Goal: Book appointment/travel/reservation

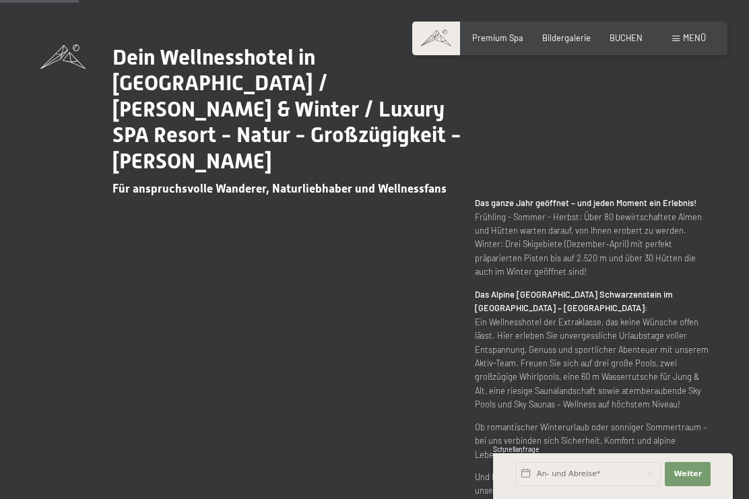
scroll to position [536, 0]
click at [586, 486] on input "text" at bounding box center [587, 474] width 145 height 24
click at [661, 329] on p "Das Alpine Luxury Spa Resort Schwarzenstein im [GEOGRAPHIC_DATA] – [GEOGRAPHIC_…" at bounding box center [592, 349] width 234 height 124
click at [600, 486] on input "text" at bounding box center [587, 474] width 145 height 24
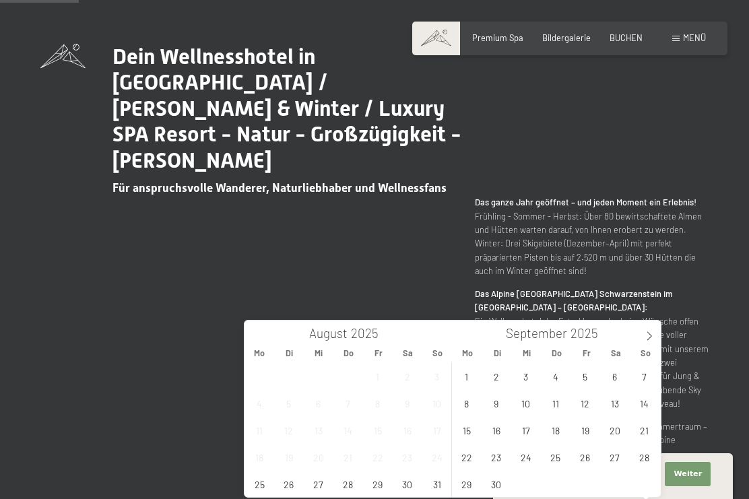
click at [649, 337] on icon at bounding box center [648, 335] width 9 height 9
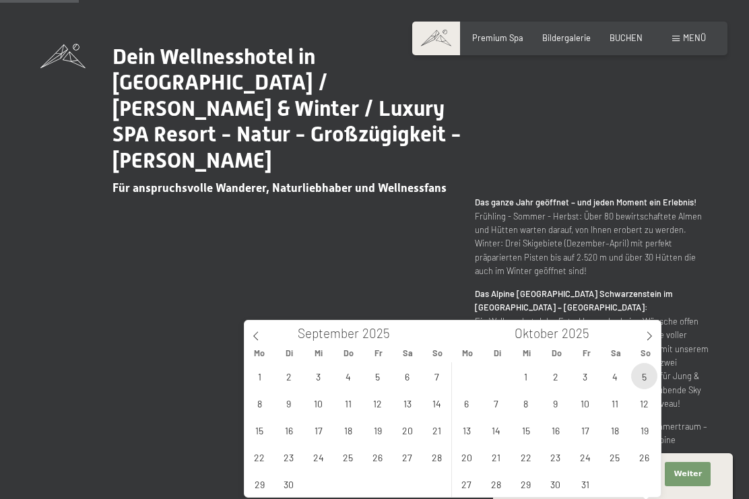
click at [654, 371] on span "5" at bounding box center [644, 376] width 26 height 26
click at [652, 401] on span "12" at bounding box center [644, 403] width 26 height 26
type input "So. [DATE] - So. [DATE]"
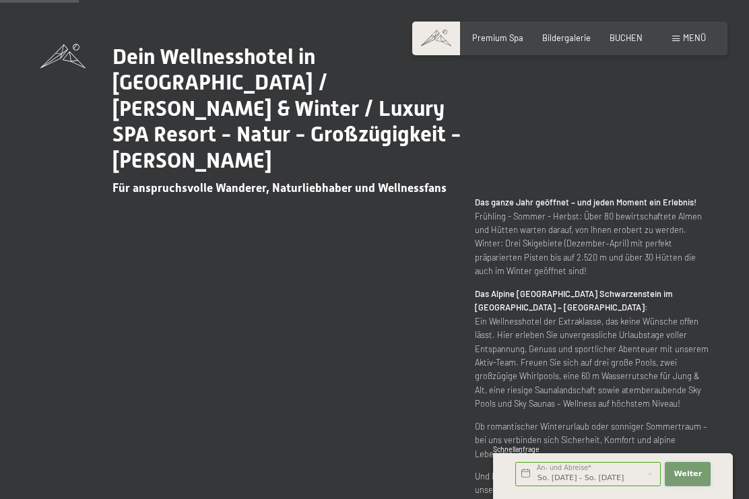
click at [704, 486] on button "Weiter Adressfelder ausblenden" at bounding box center [688, 474] width 46 height 24
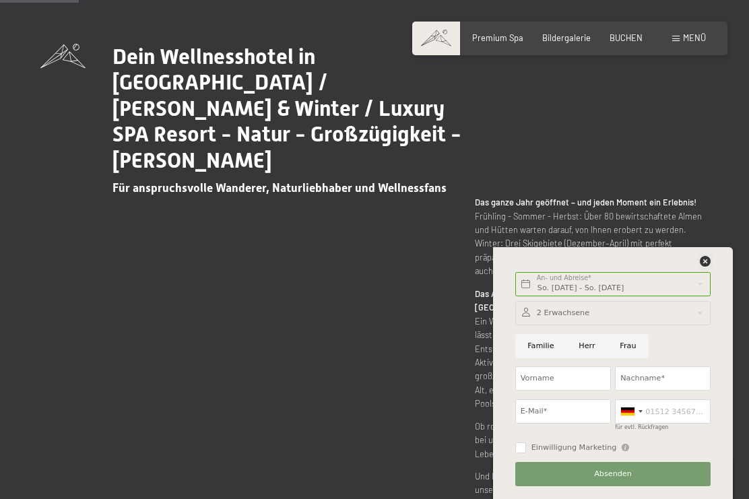
click at [700, 267] on icon at bounding box center [705, 261] width 11 height 11
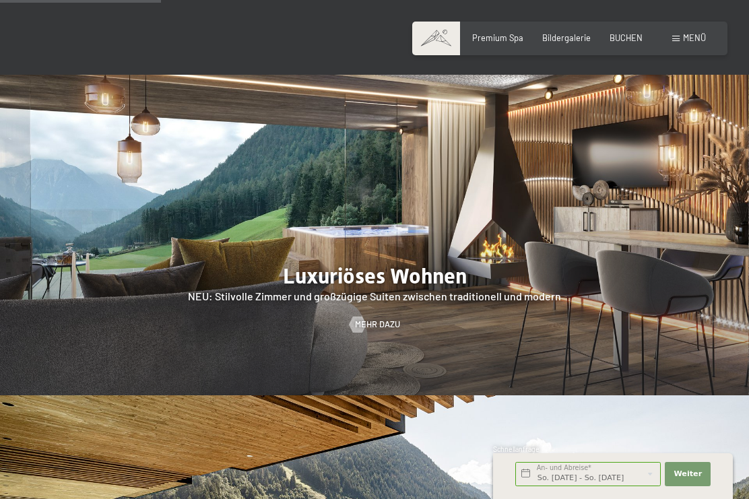
scroll to position [1097, 0]
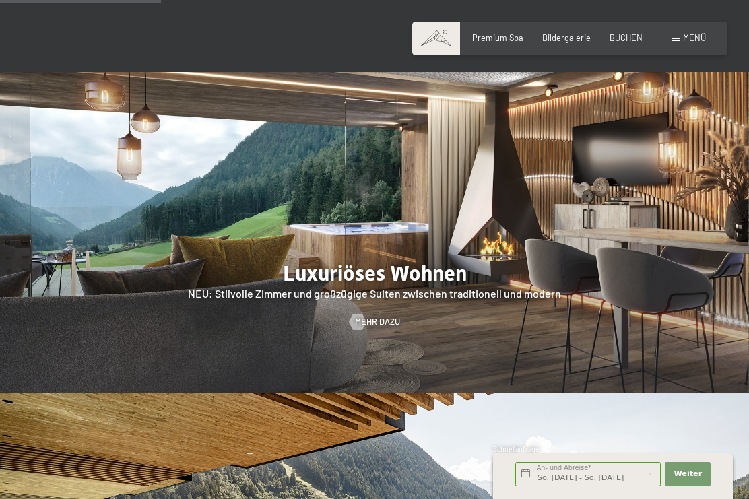
click at [398, 321] on span "Mehr dazu" at bounding box center [377, 322] width 45 height 12
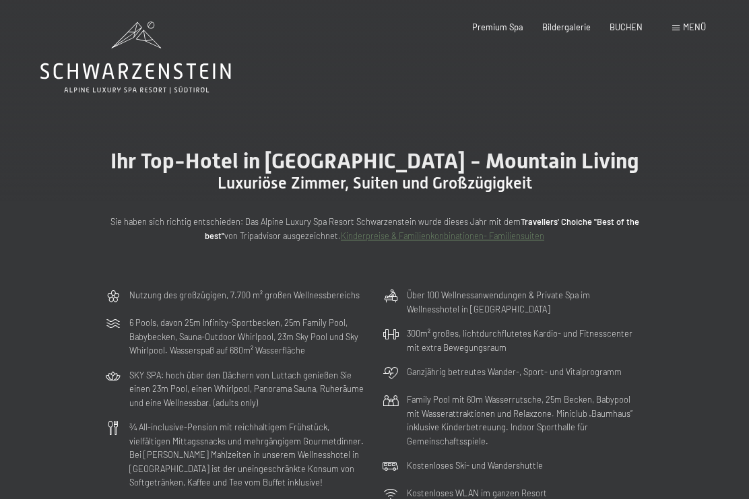
click at [747, 242] on div "Ihr Top-Hotel in Südtirol - Mountain Living Luxuriöse Zimmer, Suiten und Großzü…" at bounding box center [374, 195] width 749 height 175
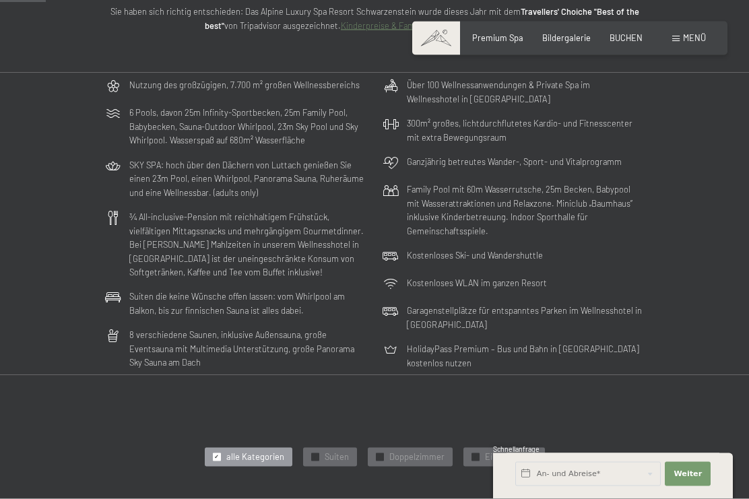
scroll to position [211, 0]
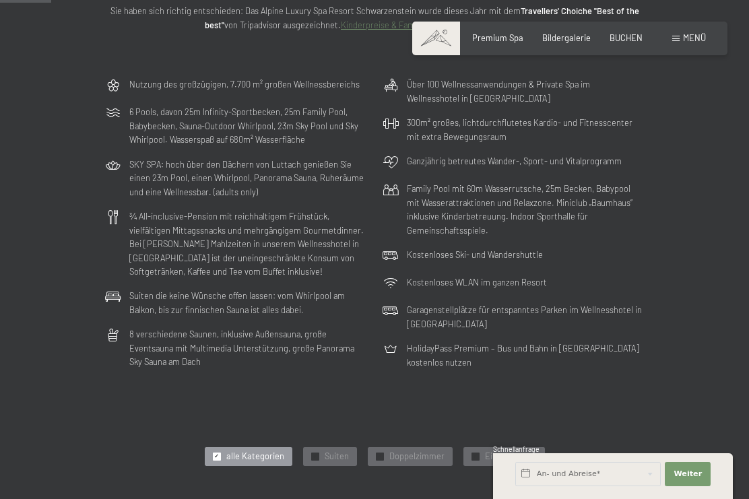
click at [332, 458] on div "✓ Suiten" at bounding box center [330, 456] width 54 height 19
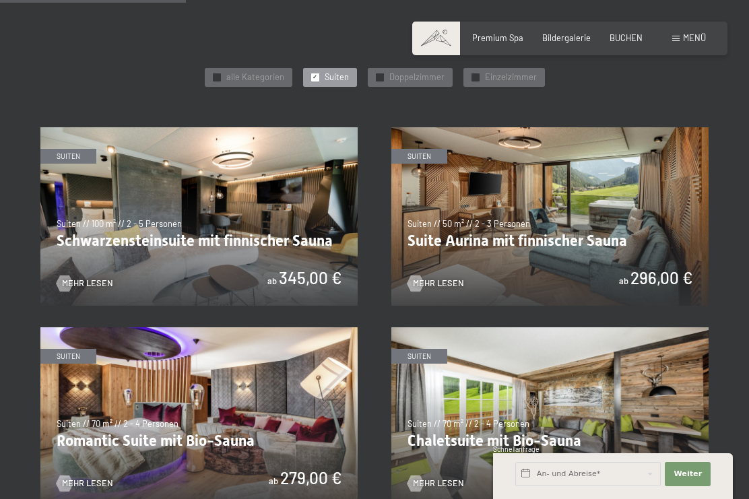
scroll to position [589, 0]
